Goal: Communication & Community: Answer question/provide support

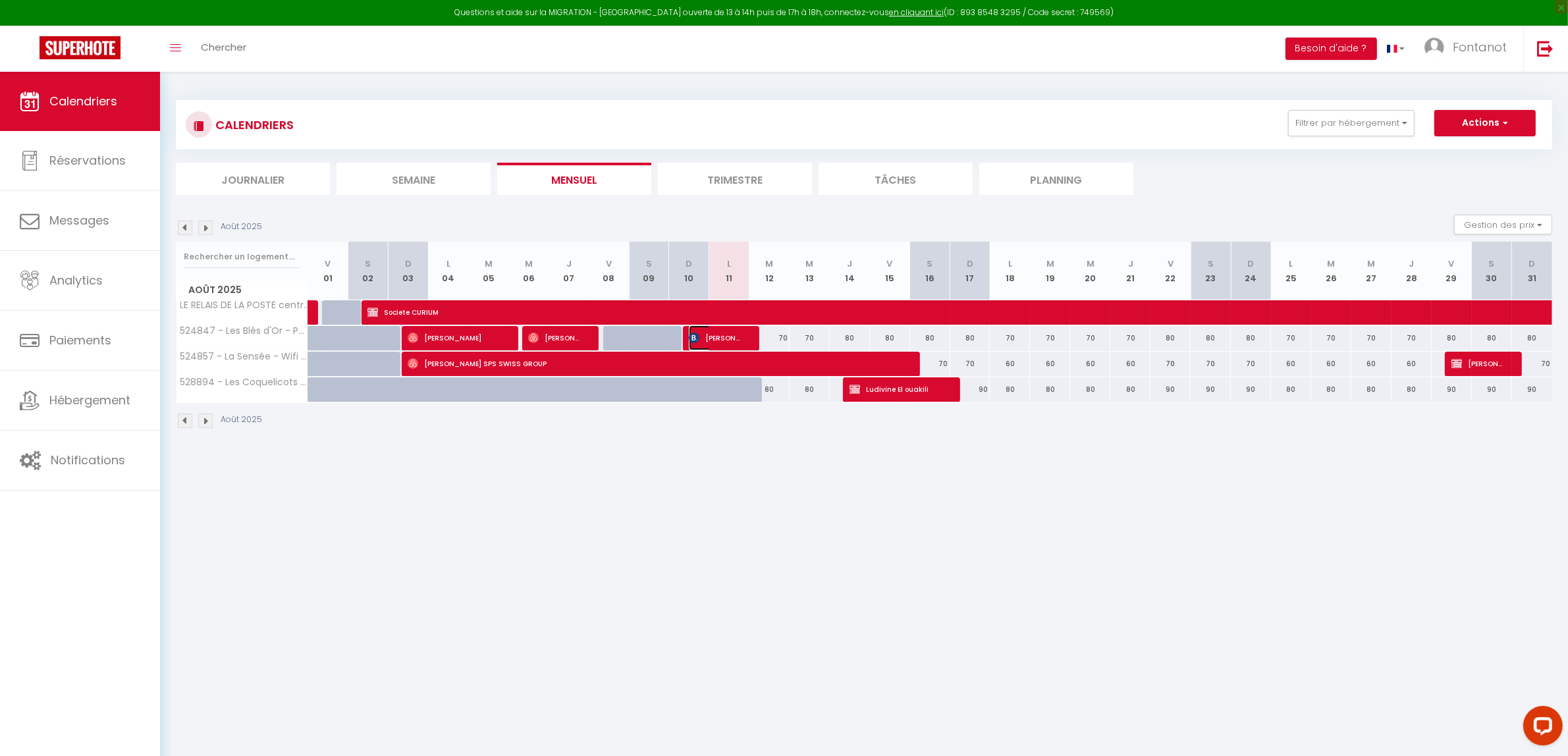
click at [721, 335] on span "[PERSON_NAME]" at bounding box center [716, 338] width 53 height 25
select select "OK"
select select "1"
select select "0"
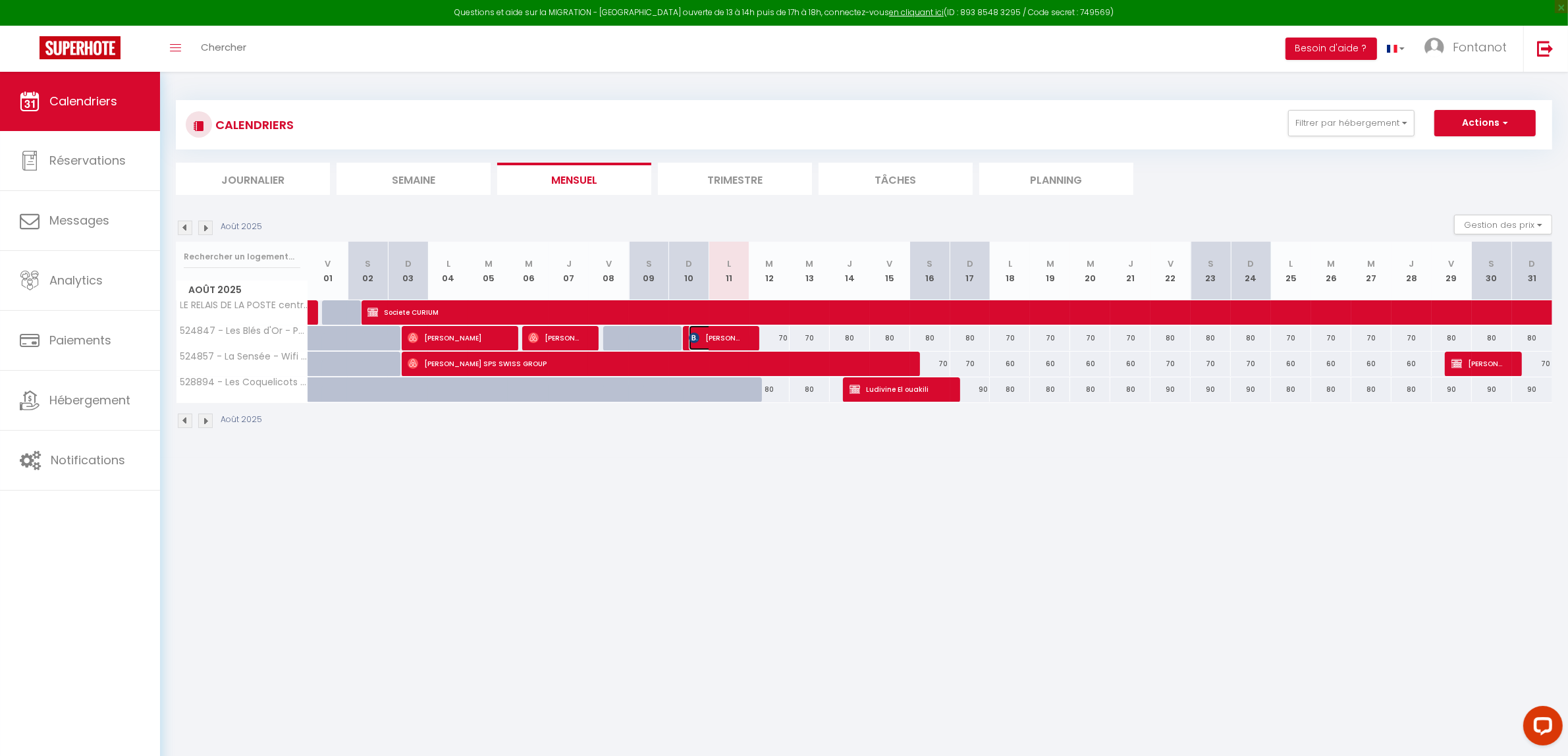
select select "1"
select select
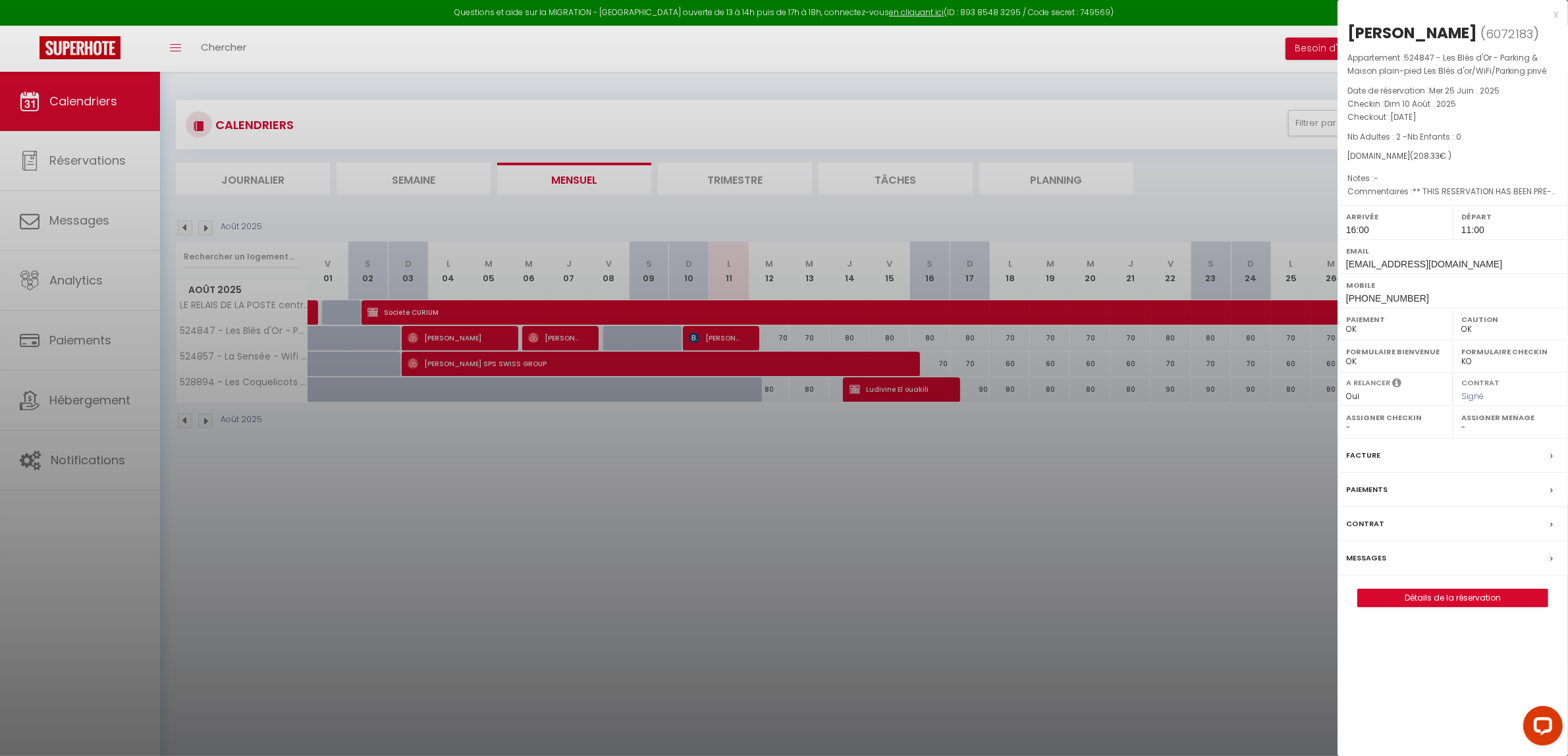
click at [1370, 555] on label "Messages" at bounding box center [1366, 558] width 40 height 14
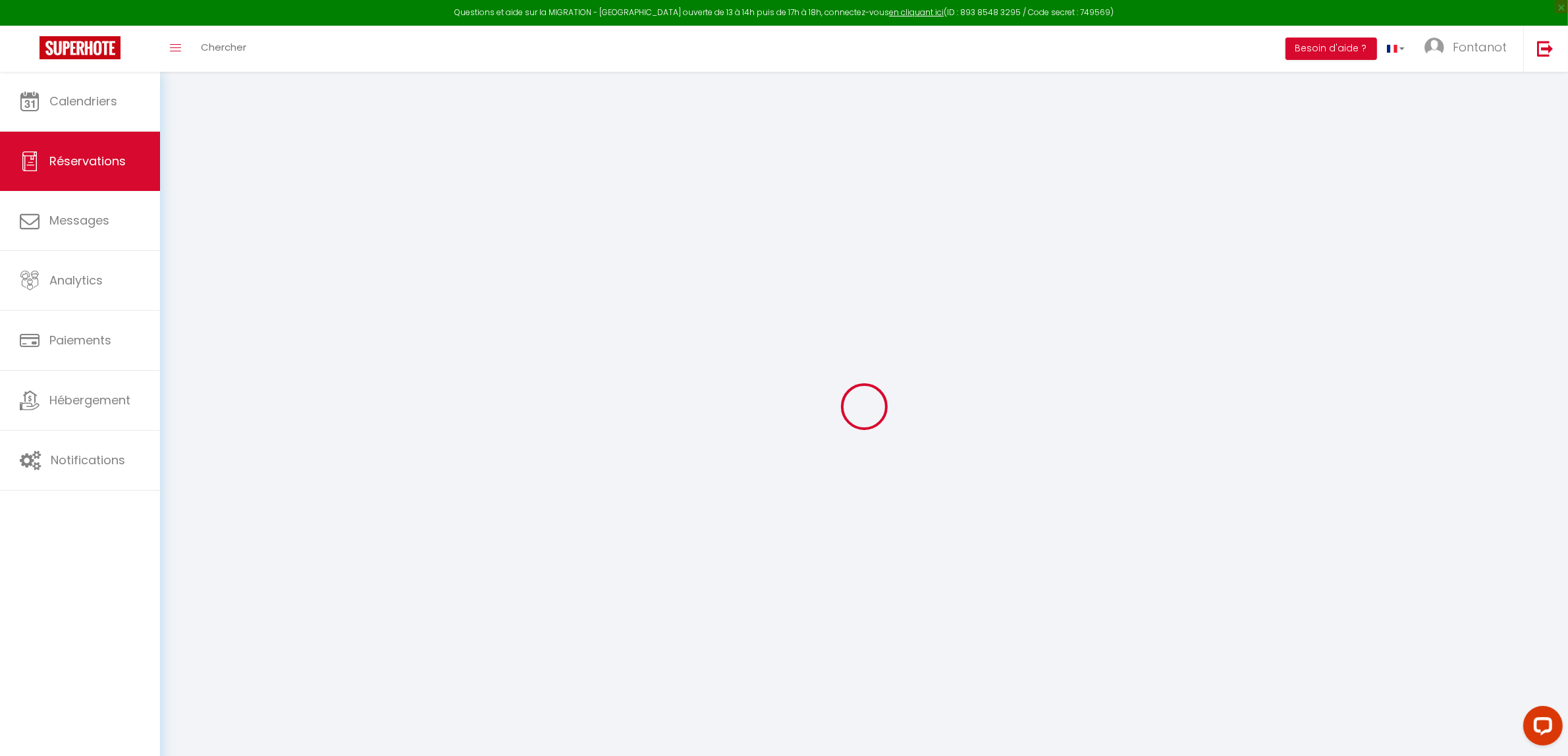
select select
checkbox input "false"
type textarea "** THIS RESERVATION HAS BEEN PRE-PAID ** Reservation has a cancellation grace p…"
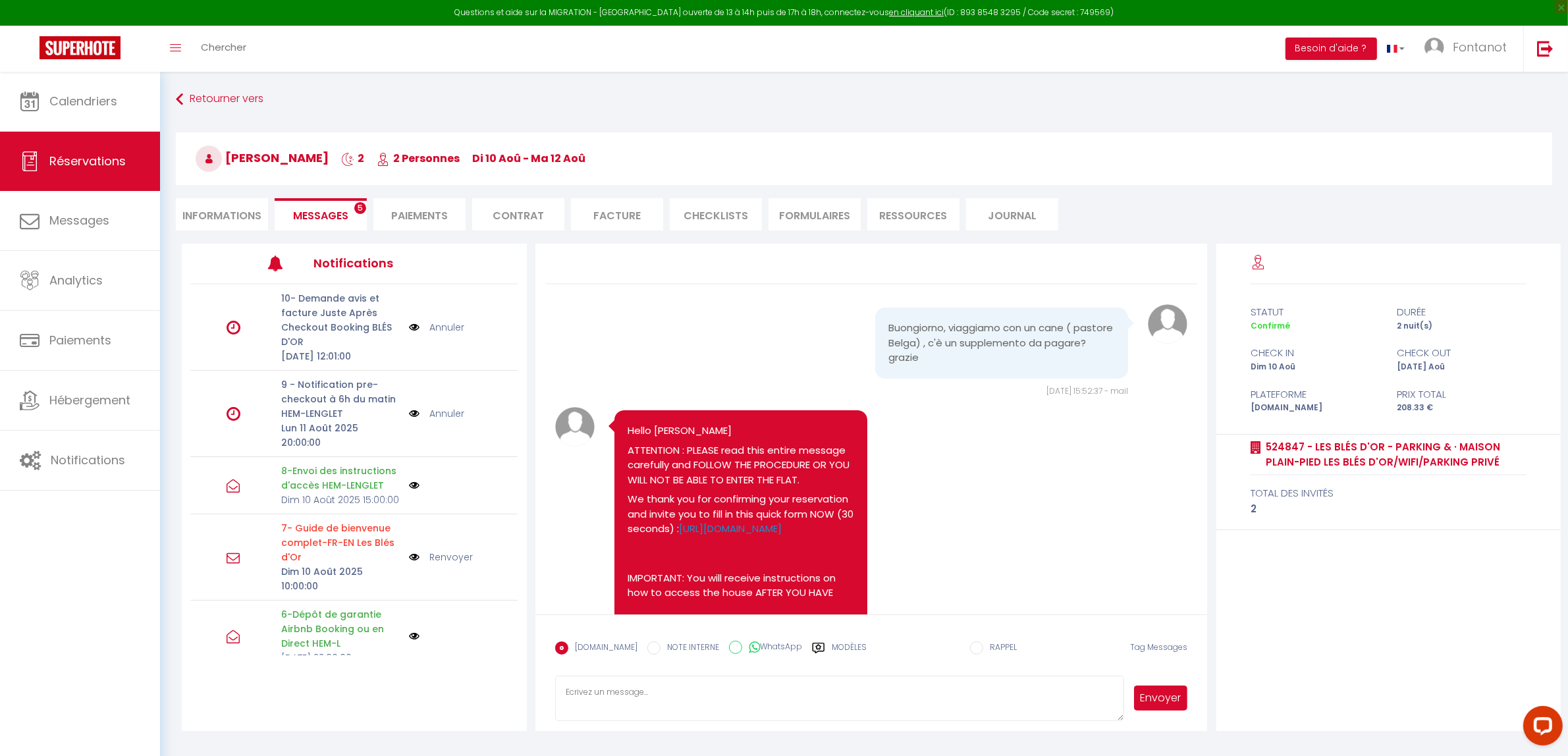
scroll to position [8234, 0]
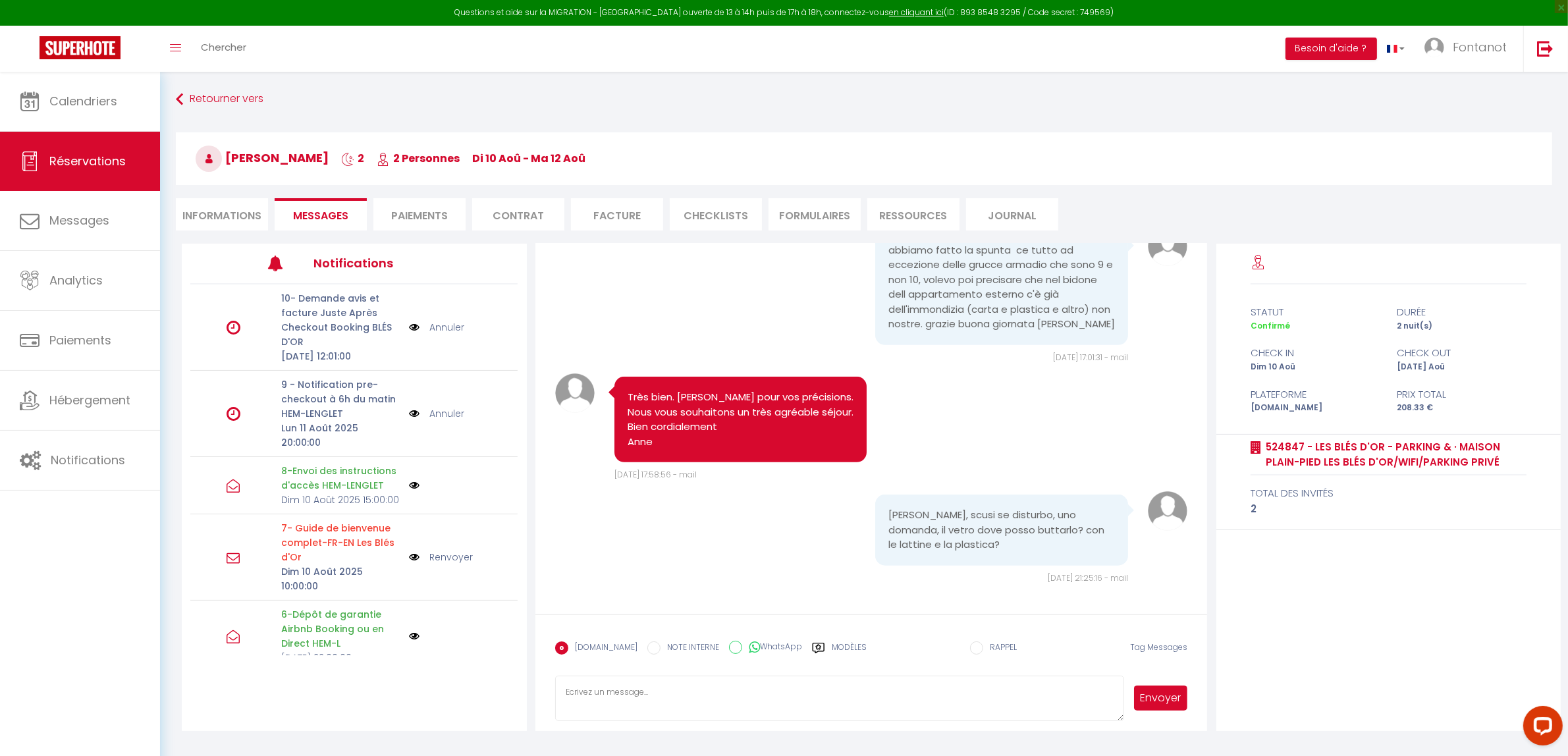
click at [573, 696] on textarea at bounding box center [840, 699] width 570 height 46
click at [631, 694] on textarea "Non. Le verre est jeté dan" at bounding box center [840, 699] width 570 height 46
click at [685, 691] on textarea "Non. Le verre doit être jeté dan" at bounding box center [840, 699] width 570 height 46
click at [669, 695] on textarea "Non. Le verre doit être jeté dans la petite poubelle verte à l'extérieur." at bounding box center [840, 699] width 570 height 46
click at [853, 692] on textarea "Non. Le verre doit être jeté à part dans la petite poubelle verte à l'extérieur." at bounding box center [840, 699] width 570 height 46
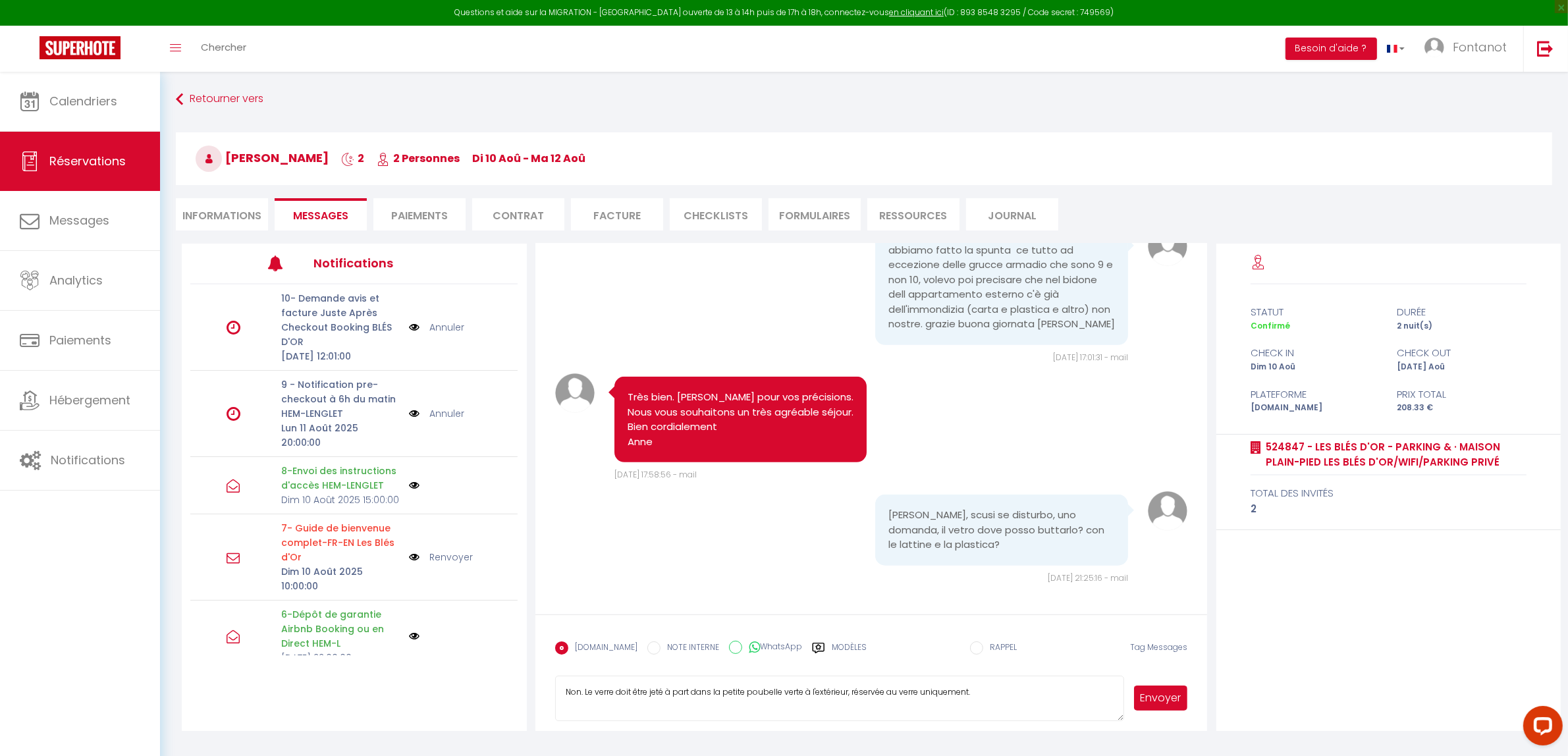
type textarea "Non. Le verre doit être jeté à part dans la petite poubelle verte à l'extérieur…"
click at [1153, 698] on button "Envoyer" at bounding box center [1161, 698] width 54 height 25
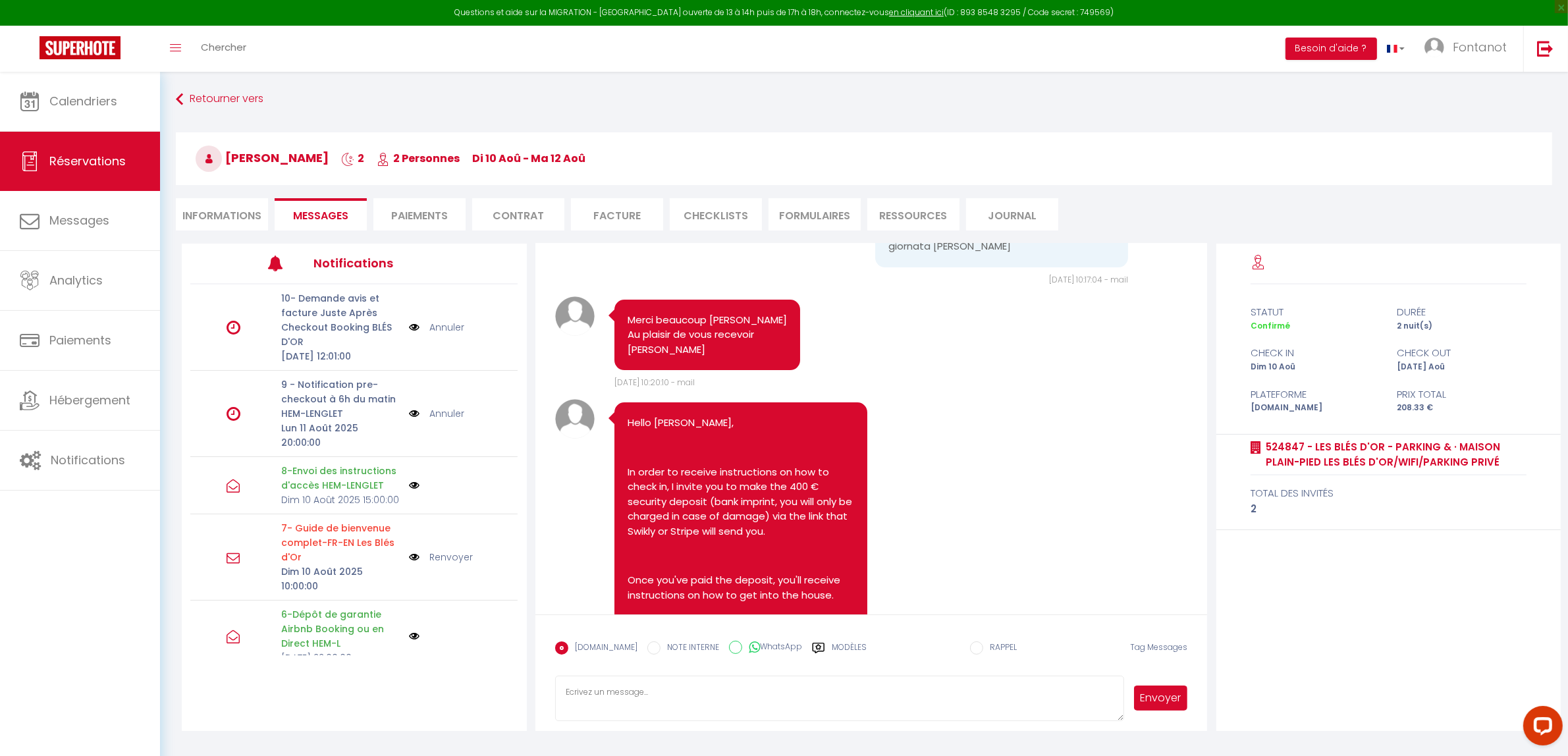
scroll to position [5598, 0]
